Goal: Task Accomplishment & Management: Manage account settings

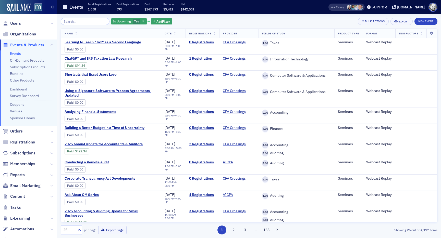
scroll to position [83, 0]
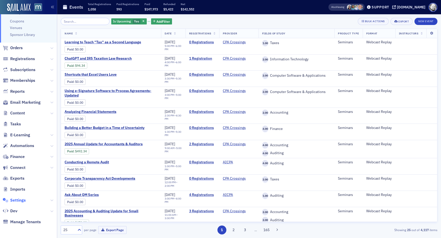
click at [16, 202] on span "Settings" at bounding box center [18, 201] width 16 height 6
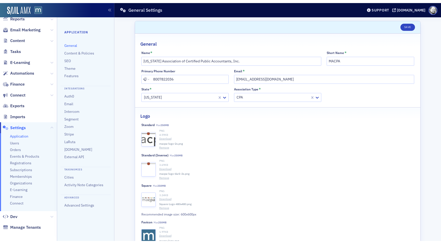
scroll to position [86, 0]
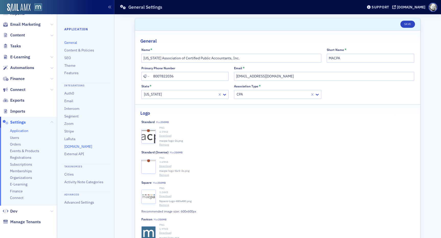
click at [69, 147] on link "[DOMAIN_NAME]" at bounding box center [78, 146] width 28 height 5
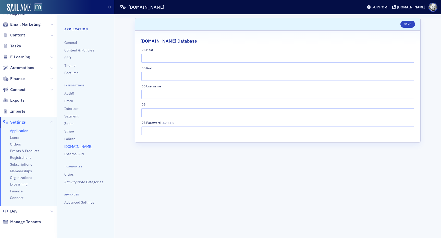
click at [156, 19] on header "Save" at bounding box center [277, 24] width 285 height 12
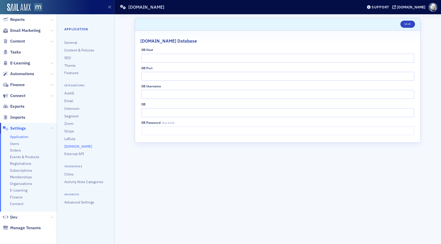
scroll to position [80, 0]
